Goal: Check status: Check status

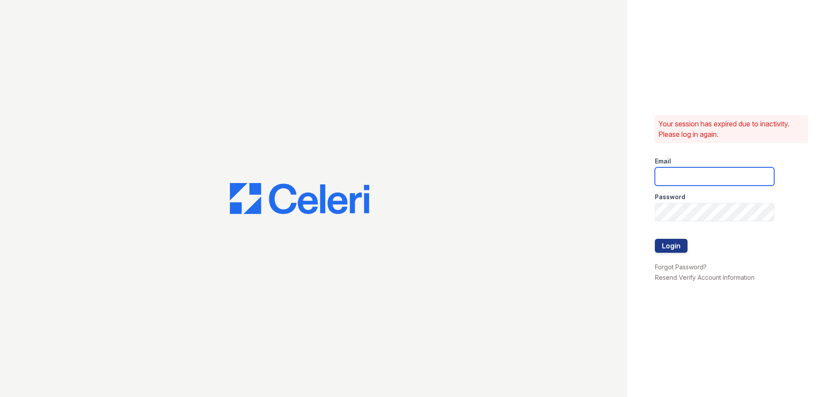
type input "washington1@cafmanagement.com"
click at [667, 243] on button "Login" at bounding box center [671, 246] width 33 height 14
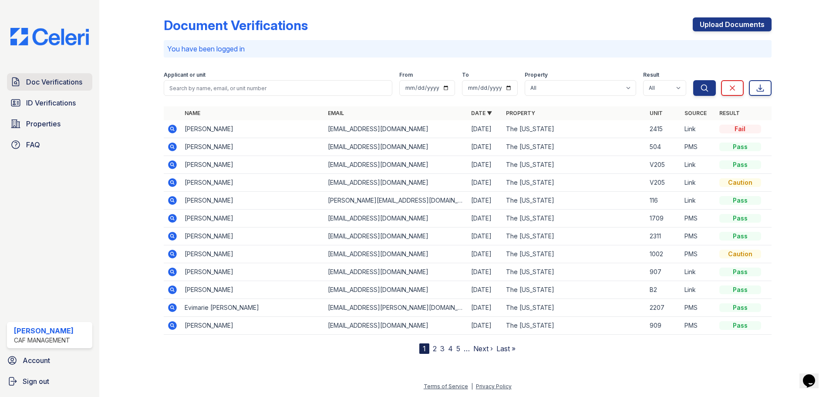
click at [51, 79] on span "Doc Verifications" at bounding box center [54, 82] width 56 height 10
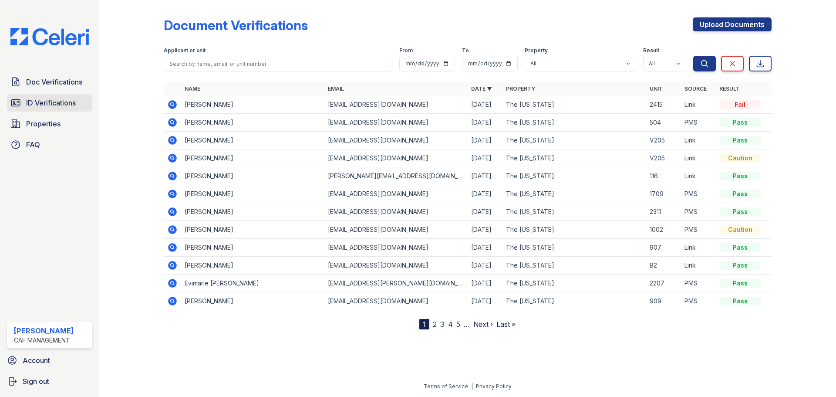
click at [61, 101] on span "ID Verifications" at bounding box center [51, 103] width 50 height 10
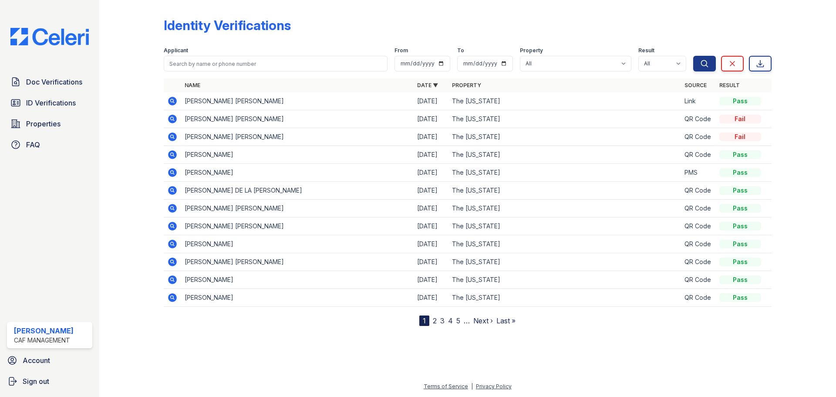
click at [169, 170] on icon at bounding box center [172, 172] width 9 height 9
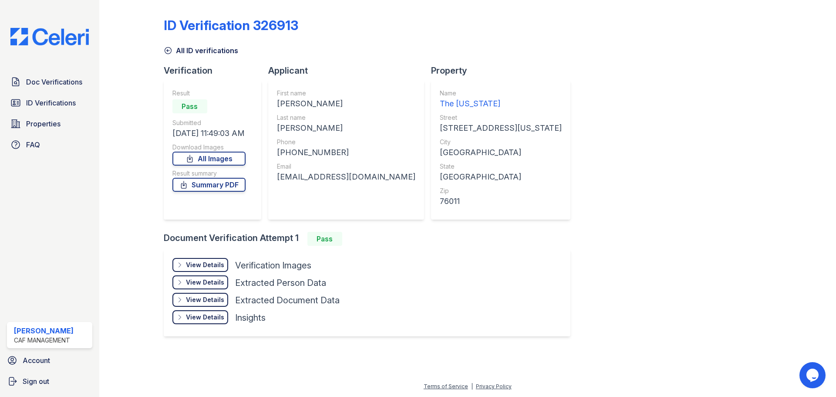
click at [222, 264] on div "View Details" at bounding box center [205, 264] width 38 height 9
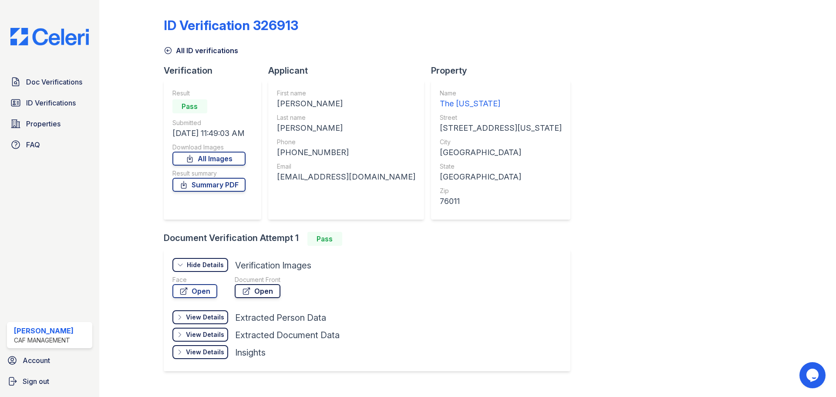
click at [250, 291] on link "Open" at bounding box center [258, 291] width 46 height 14
click at [232, 185] on link "Summary PDF" at bounding box center [209, 185] width 73 height 14
click at [19, 83] on icon at bounding box center [16, 82] width 7 height 8
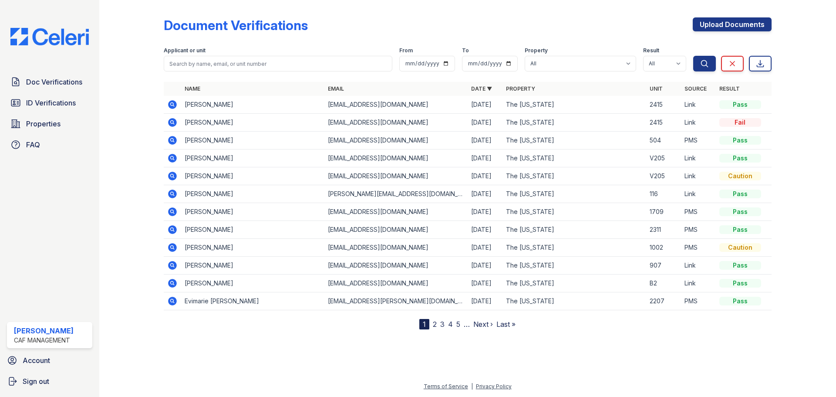
click at [174, 140] on icon at bounding box center [172, 140] width 9 height 9
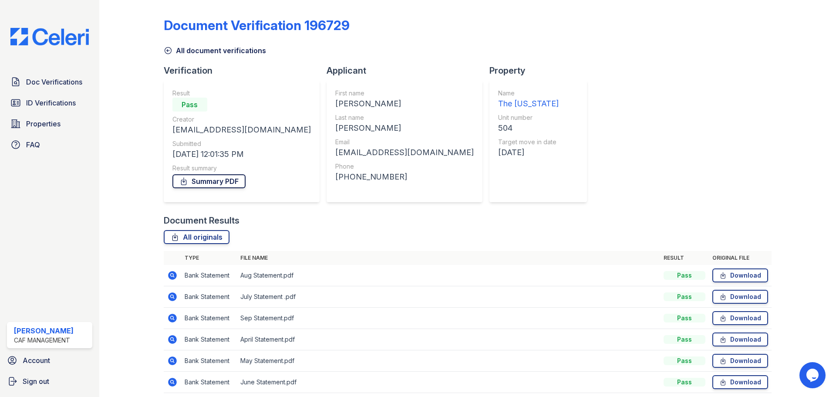
click at [223, 184] on link "Summary PDF" at bounding box center [209, 181] width 73 height 14
click at [42, 107] on span "ID Verifications" at bounding box center [51, 103] width 50 height 10
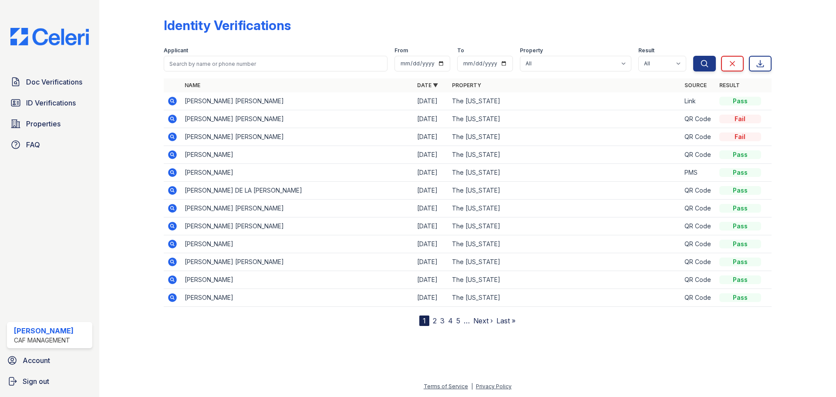
click at [172, 170] on icon at bounding box center [172, 172] width 9 height 9
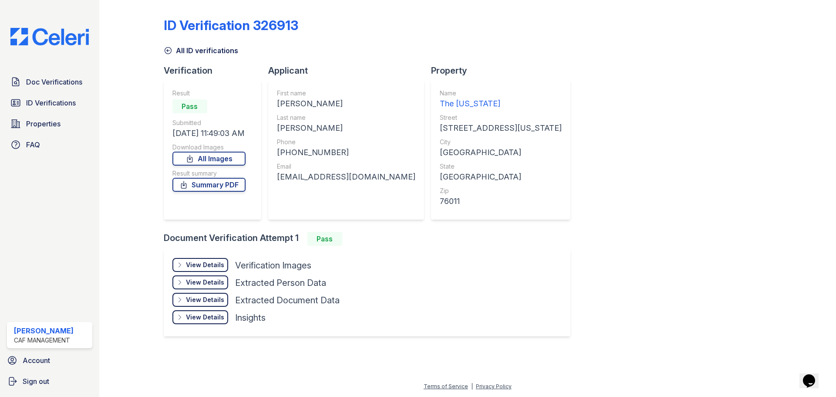
click at [210, 265] on div "View Details" at bounding box center [205, 264] width 38 height 9
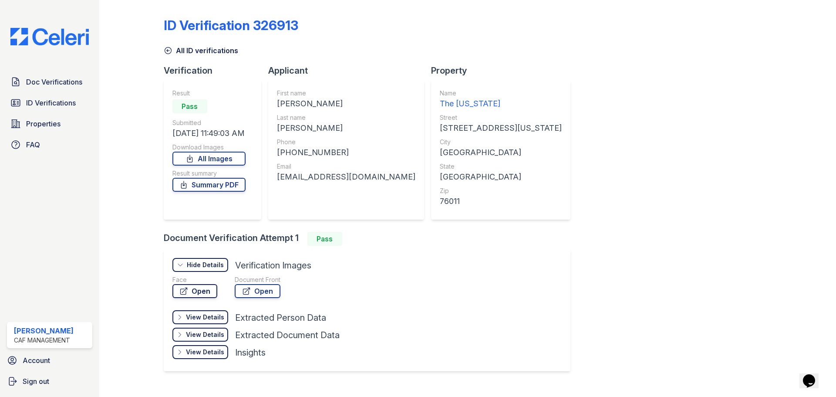
click at [202, 289] on link "Open" at bounding box center [195, 291] width 45 height 14
click at [264, 289] on link "Open" at bounding box center [258, 291] width 46 height 14
click at [65, 84] on span "Doc Verifications" at bounding box center [54, 82] width 56 height 10
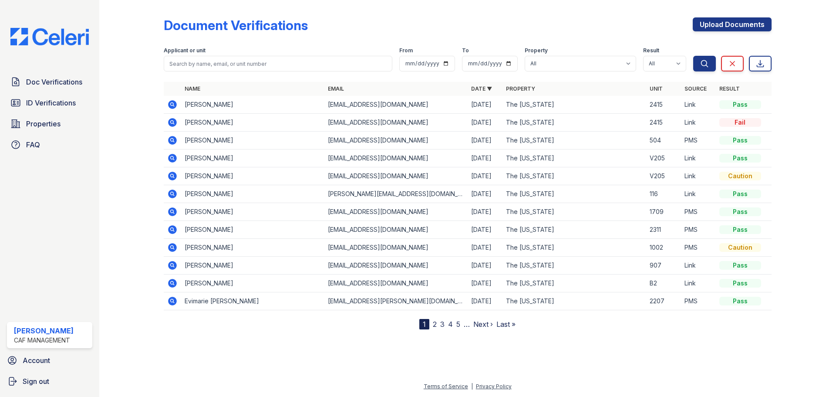
click at [171, 140] on icon at bounding box center [172, 140] width 2 height 2
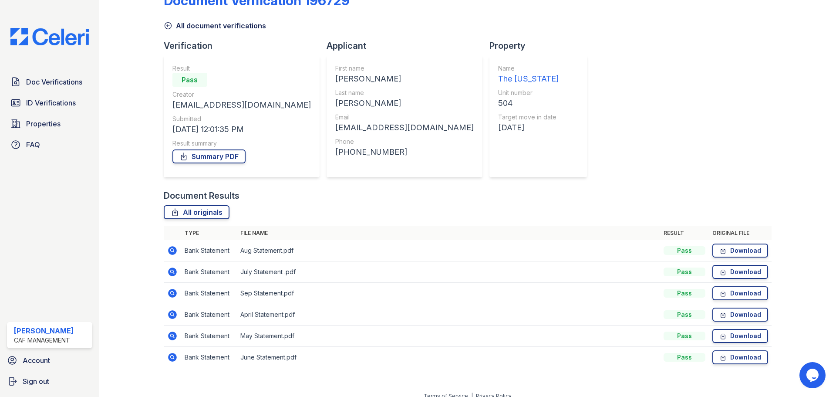
scroll to position [34, 0]
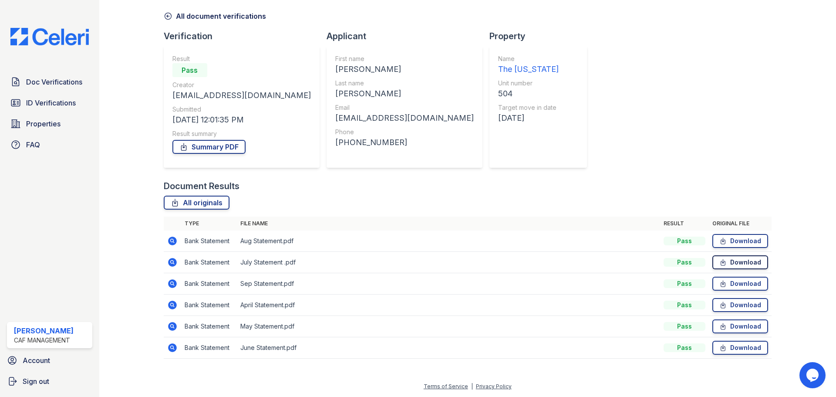
click at [722, 261] on link "Download" at bounding box center [741, 262] width 56 height 14
click at [751, 239] on link "Download" at bounding box center [741, 241] width 56 height 14
click at [30, 100] on span "ID Verifications" at bounding box center [51, 103] width 50 height 10
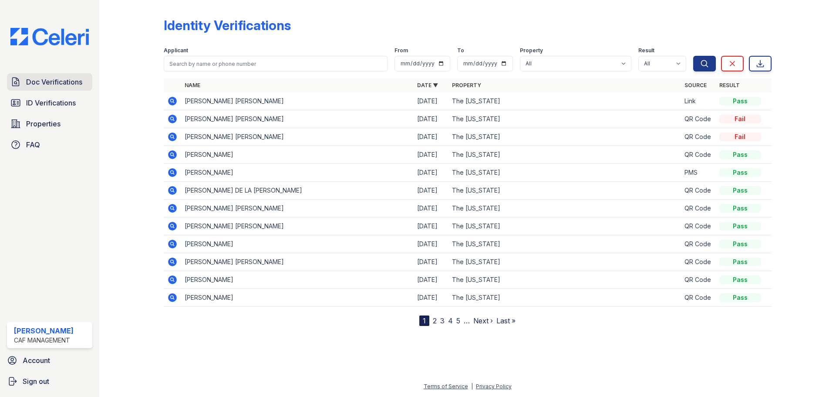
click at [29, 86] on span "Doc Verifications" at bounding box center [54, 82] width 56 height 10
